Goal: Transaction & Acquisition: Purchase product/service

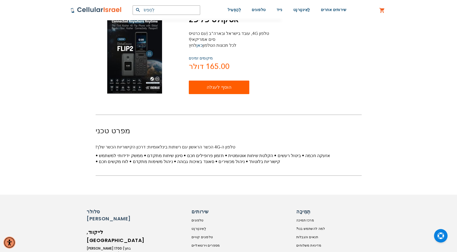
scroll to position [27, 0]
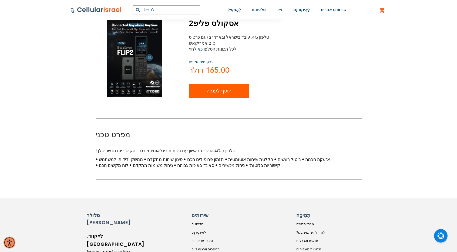
click at [134, 64] on img at bounding box center [134, 58] width 55 height 78
click at [145, 72] on img at bounding box center [134, 58] width 55 height 78
click at [204, 63] on font "מיקומים זמינים" at bounding box center [201, 61] width 24 height 5
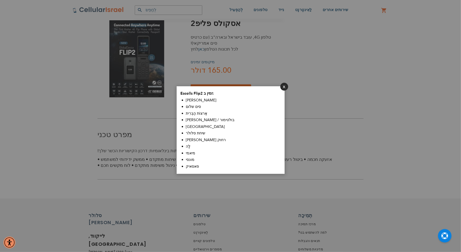
click at [285, 86] on button "לִסְגוֹר" at bounding box center [284, 87] width 8 height 8
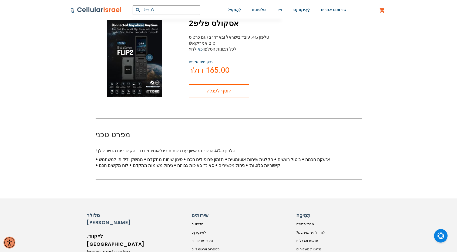
click at [219, 91] on font "הוסף לעגלה" at bounding box center [218, 91] width 25 height 6
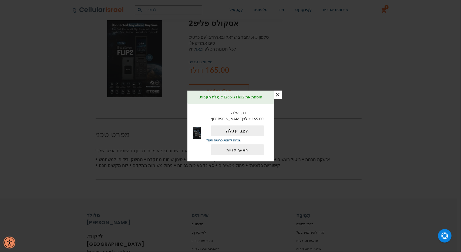
click at [280, 96] on font "×" at bounding box center [277, 94] width 5 height 9
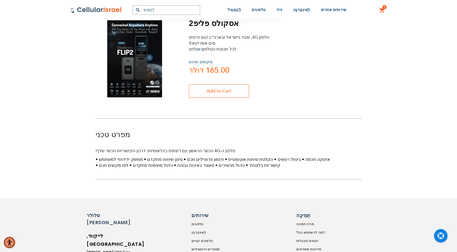
click at [214, 26] on font "אסקולס פליפ2" at bounding box center [214, 23] width 50 height 10
click at [205, 24] on font "אסקולס פליפ2" at bounding box center [214, 23] width 50 height 10
click at [377, 11] on div "1 פריט אחד העגלה שלי עגלת מיני אסקולס פליפ2 165.00 דולר" at bounding box center [382, 10] width 17 height 20
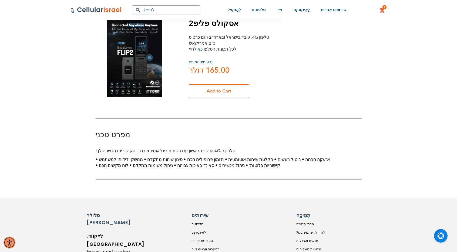
click at [380, 12] on link "1 פריט אחד העגלה שלי" at bounding box center [382, 10] width 6 height 6
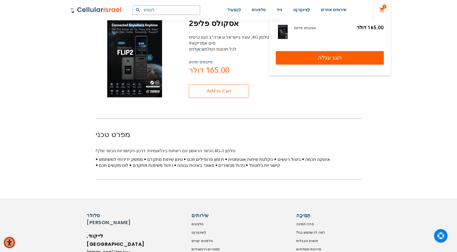
click at [347, 52] on link "הצג עגלה" at bounding box center [330, 57] width 108 height 13
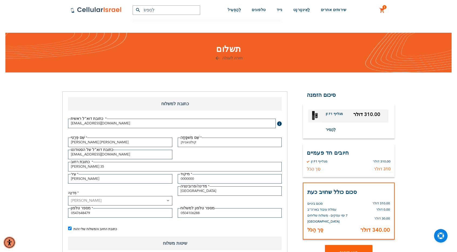
select select "IL"
select select "199"
select select "8"
select select "2029"
